Goal: Task Accomplishment & Management: Manage account settings

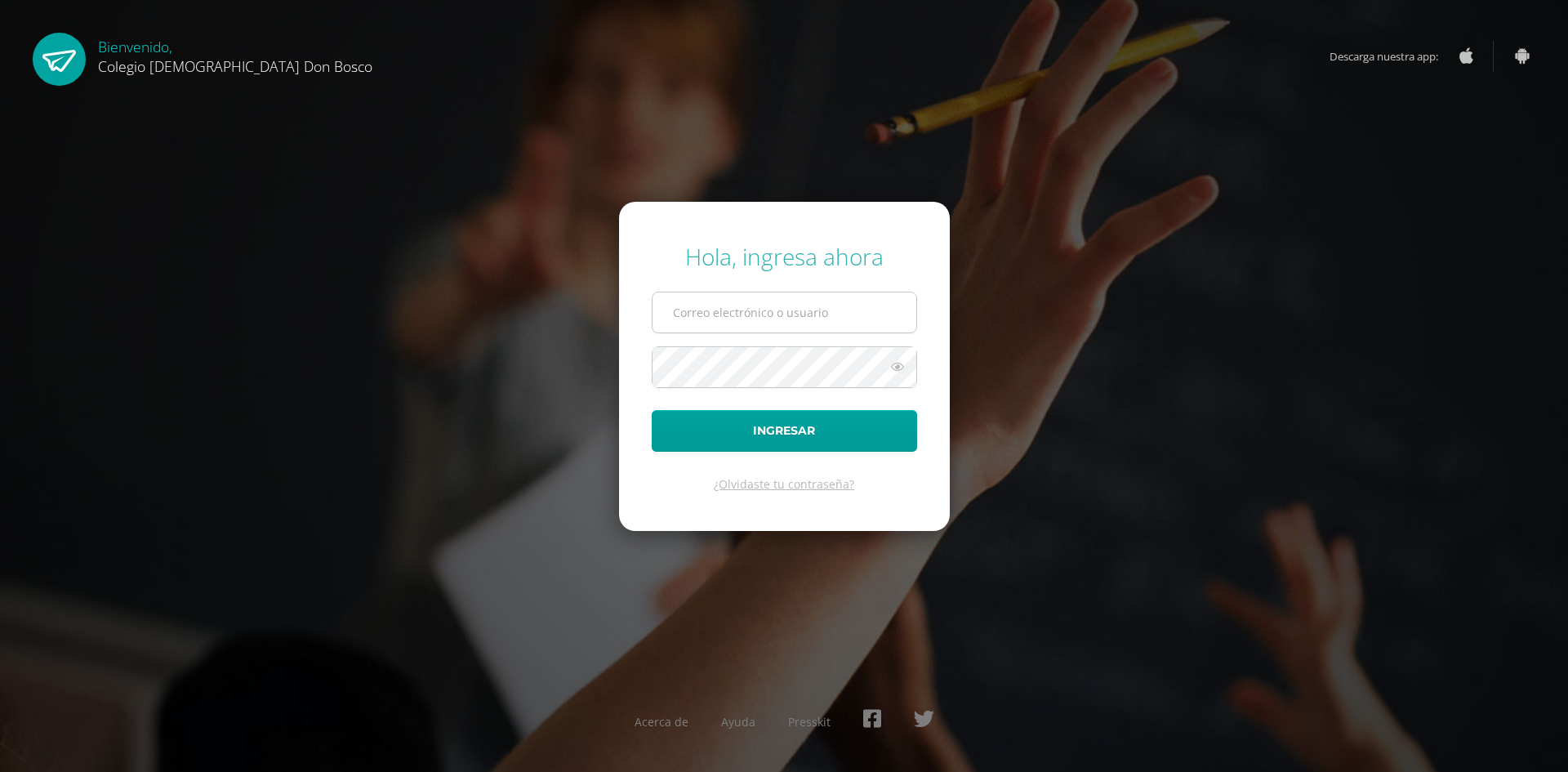
click at [733, 320] on input "text" at bounding box center [784, 312] width 264 height 40
type input "[EMAIL_ADDRESS][DOMAIN_NAME]"
click at [652, 410] on button "Ingresar" at bounding box center [784, 431] width 265 height 42
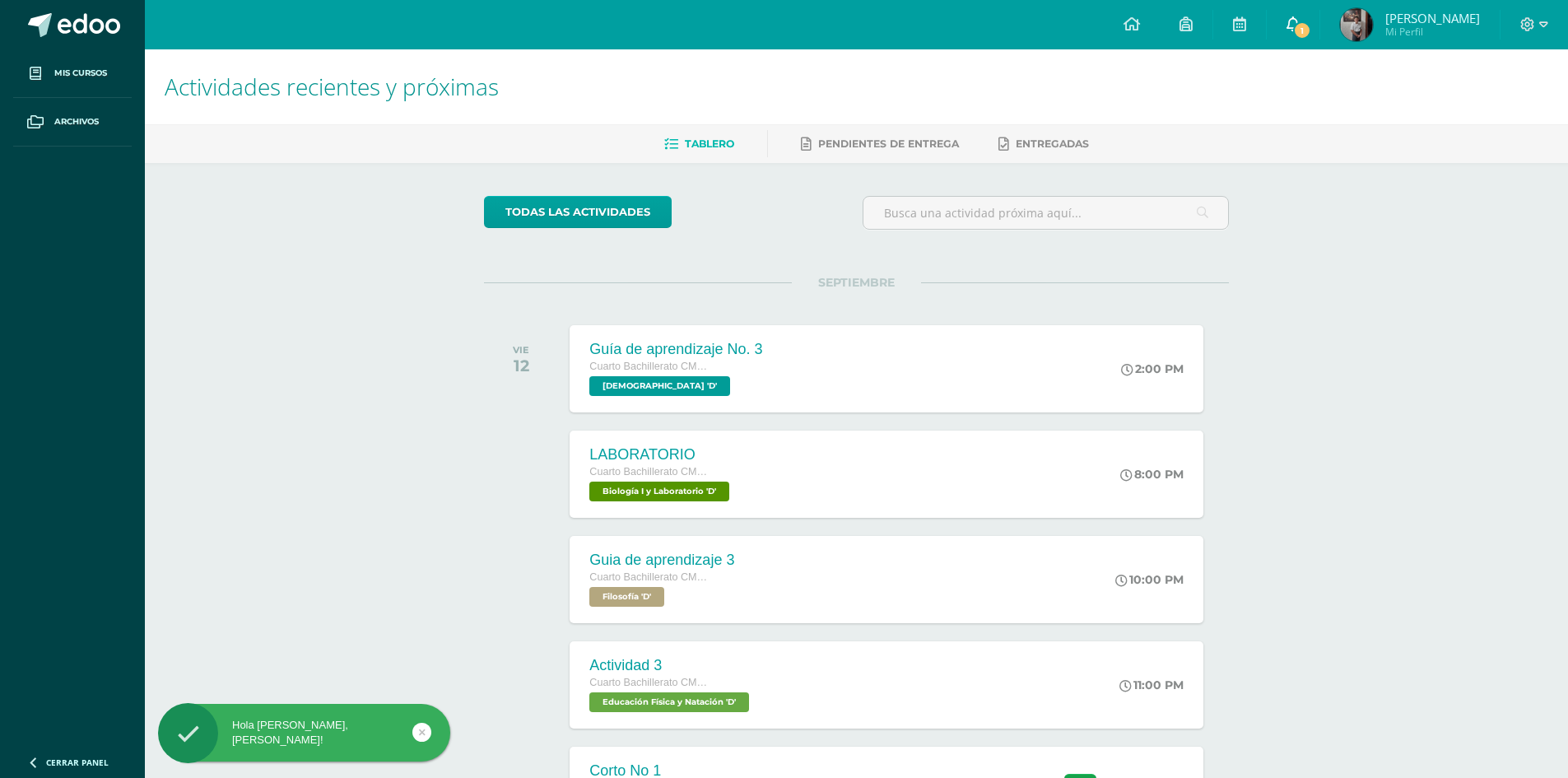
click at [1316, 39] on link "1" at bounding box center [1293, 25] width 53 height 49
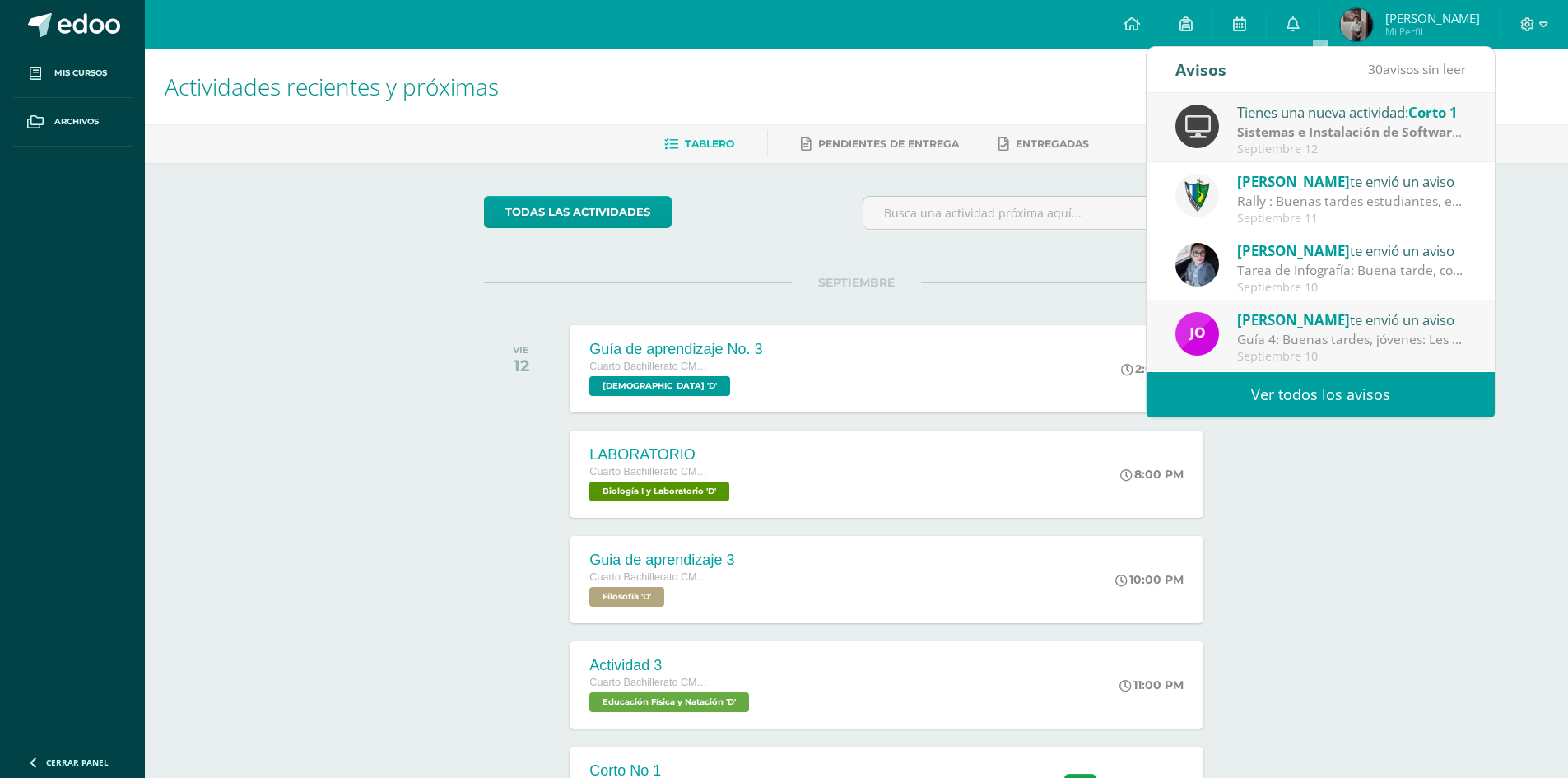
click at [1280, 460] on div "Actividades recientes y próximas Tablero Pendientes de entrega Entregadas todas…" at bounding box center [856, 546] width 1423 height 994
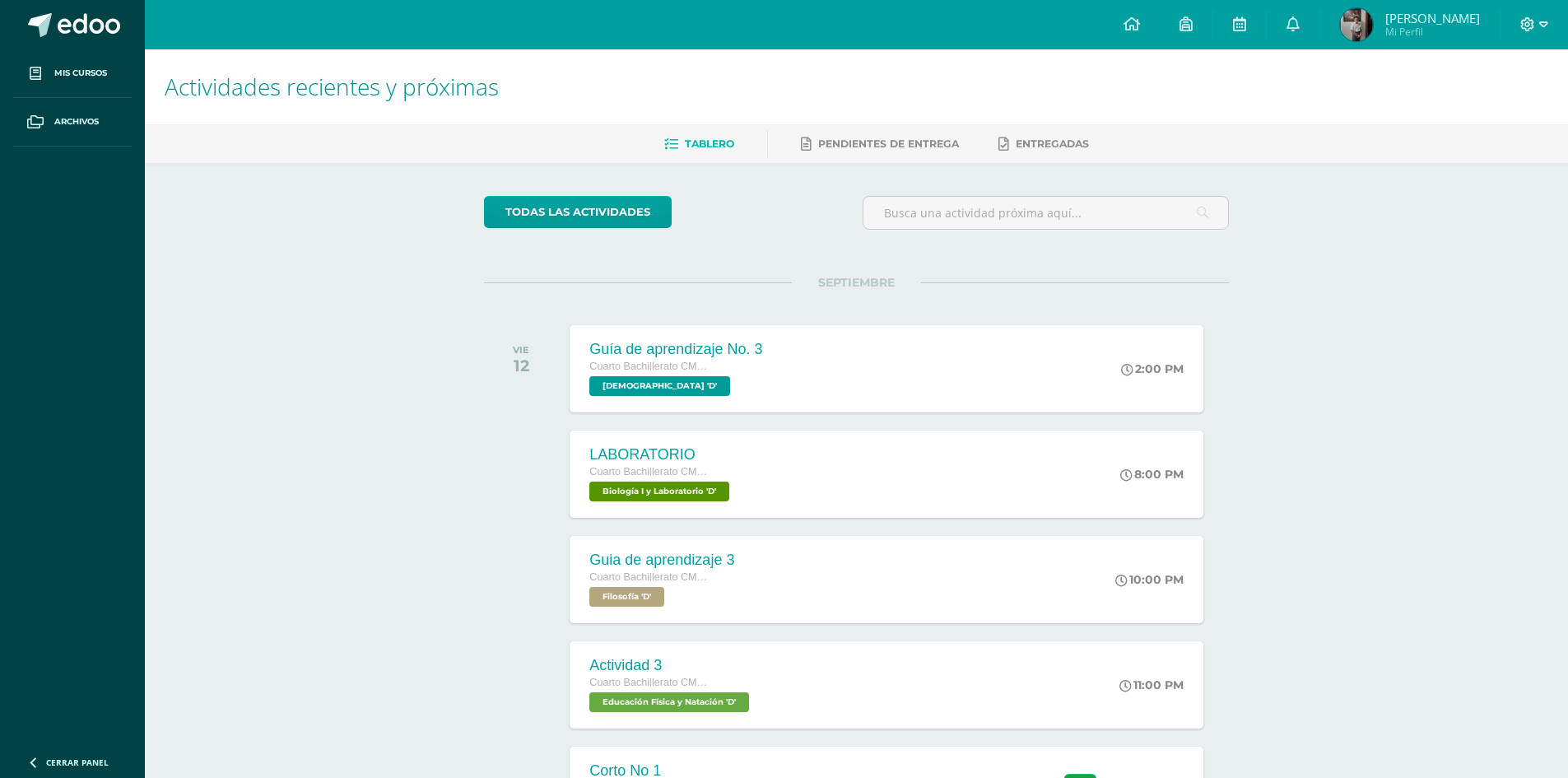
click at [1523, 20] on icon at bounding box center [1528, 25] width 14 height 14
click at [1473, 113] on span "Cerrar sesión" at bounding box center [1491, 112] width 74 height 16
